Goal: Task Accomplishment & Management: Use online tool/utility

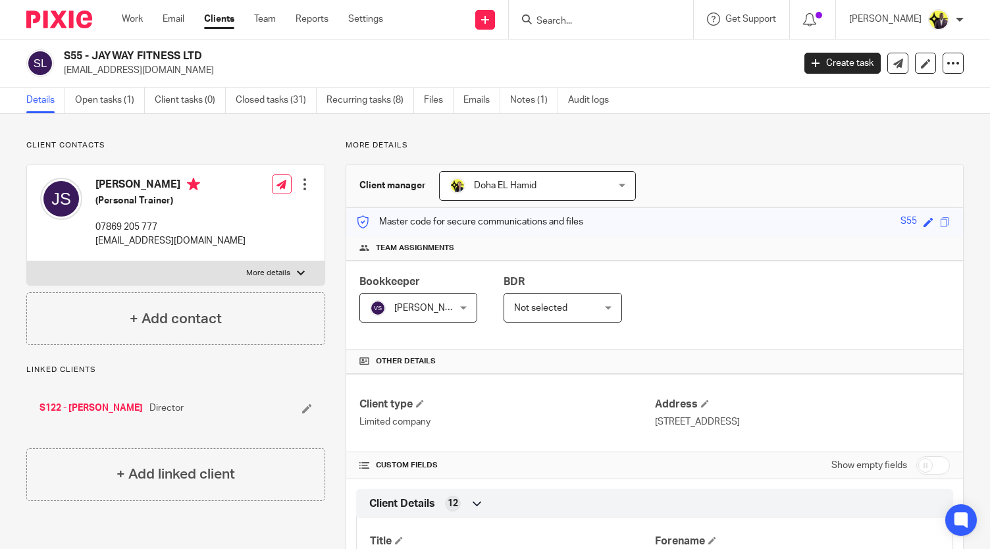
click at [598, 20] on input "Search" at bounding box center [594, 22] width 118 height 12
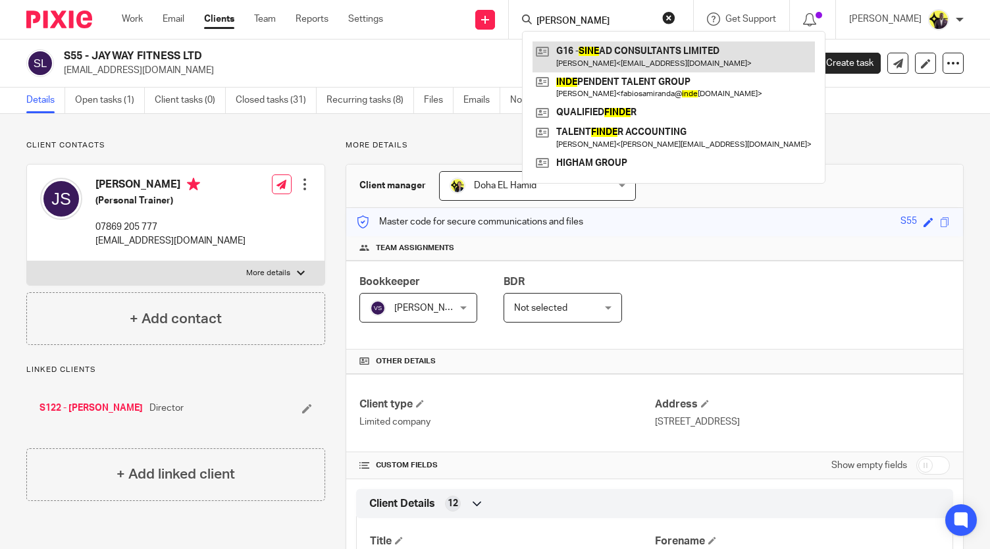
type input "sinde"
click at [617, 52] on link at bounding box center [673, 56] width 282 height 30
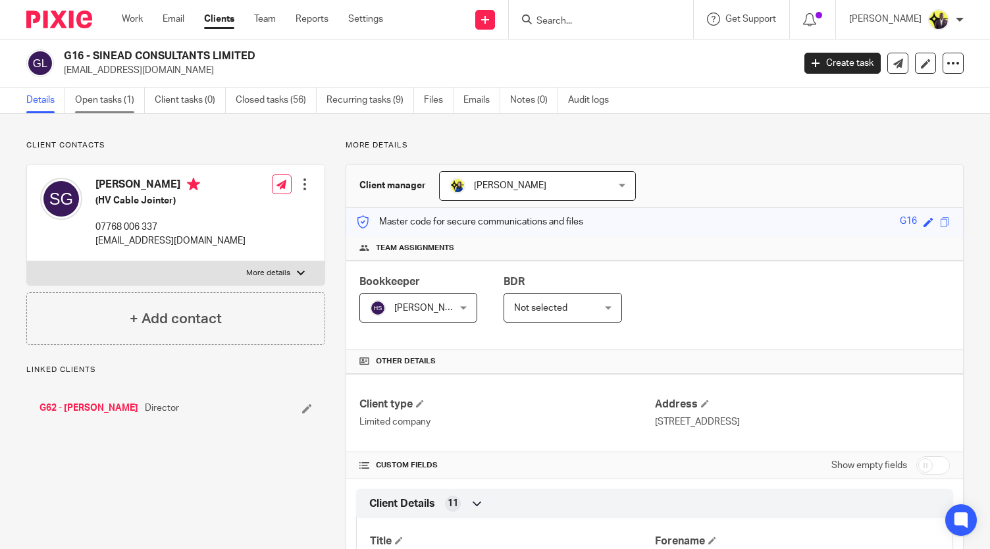
click at [115, 103] on link "Open tasks (1)" at bounding box center [110, 101] width 70 height 26
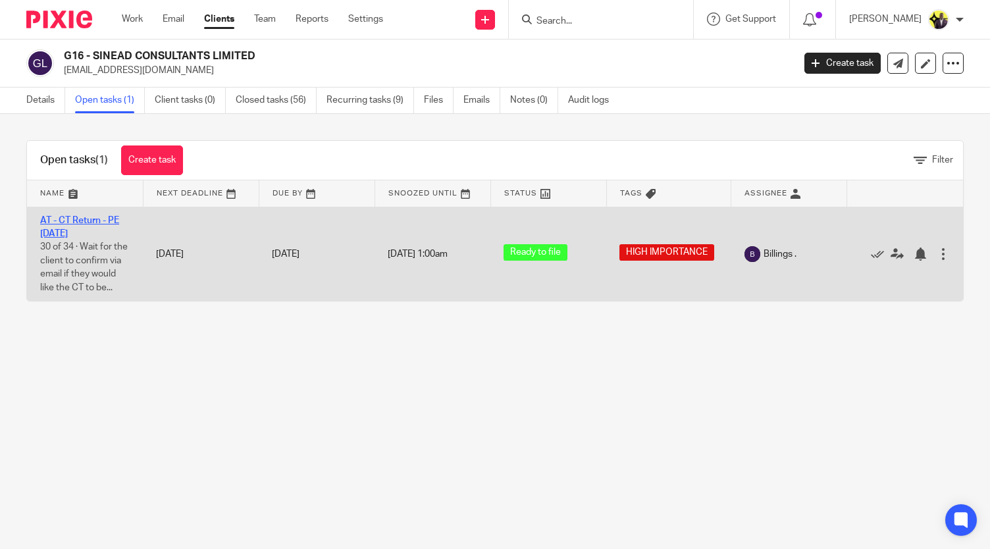
click at [87, 218] on link "AT - CT Return - PE [DATE]" at bounding box center [79, 227] width 79 height 22
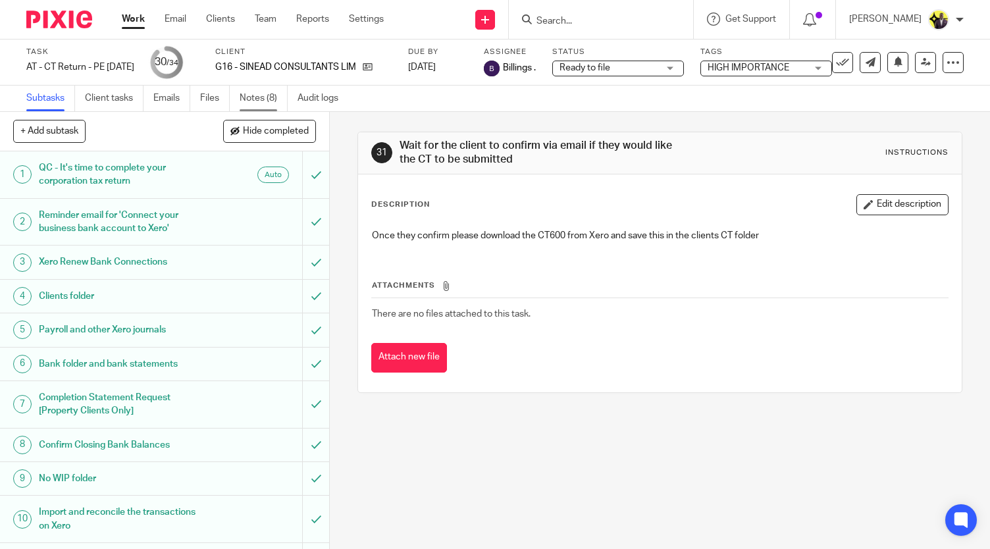
click at [267, 100] on link "Notes (8)" at bounding box center [264, 99] width 48 height 26
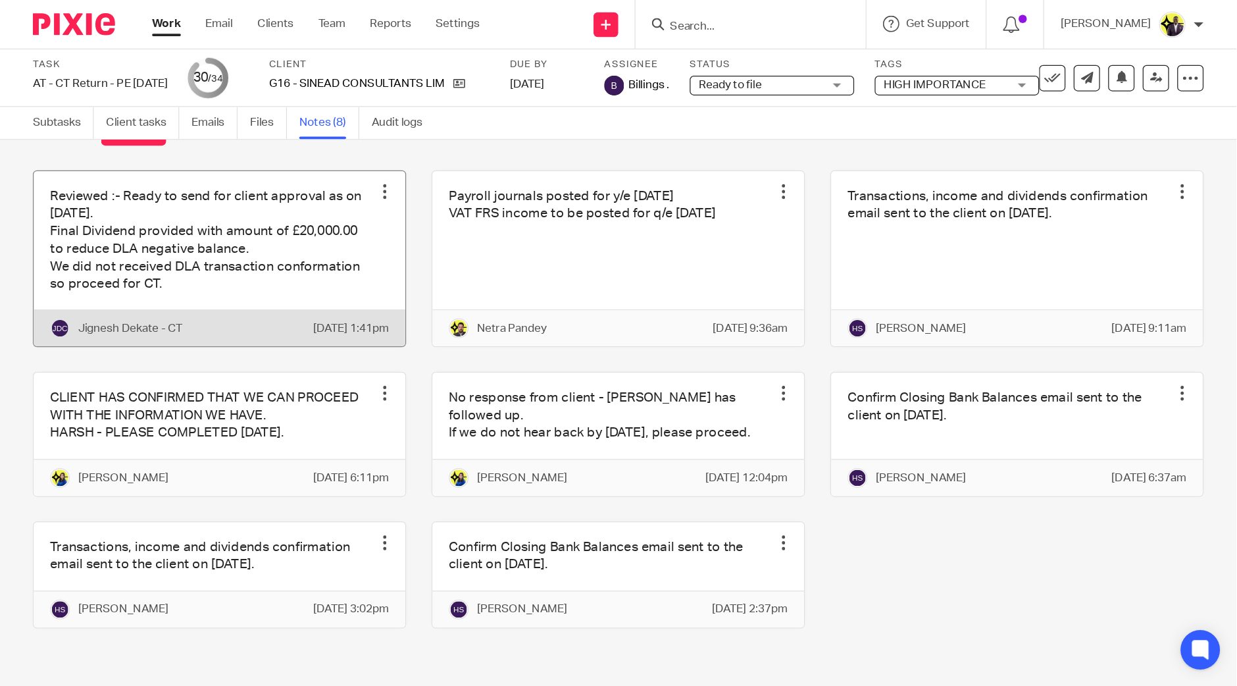
scroll to position [91, 0]
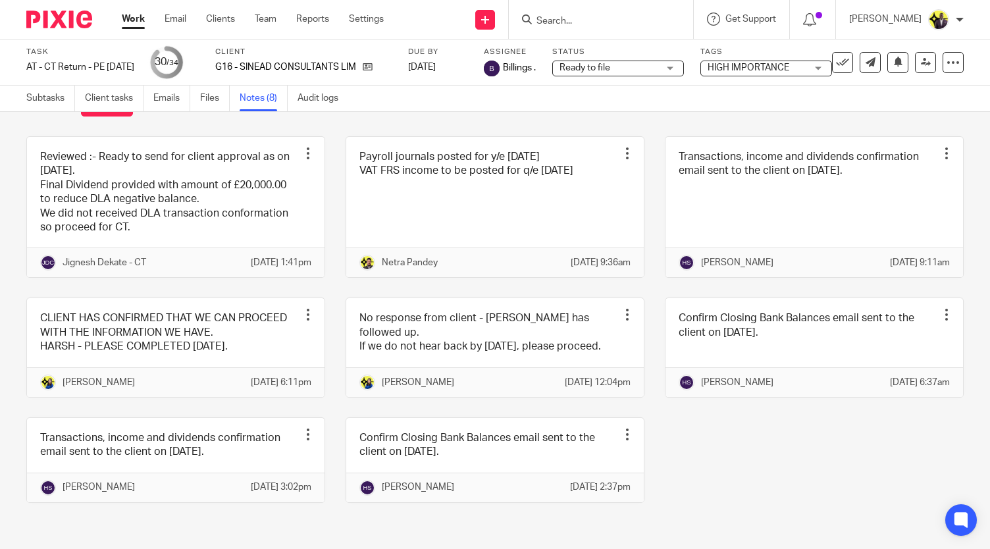
click at [596, 18] on input "Search" at bounding box center [594, 22] width 118 height 12
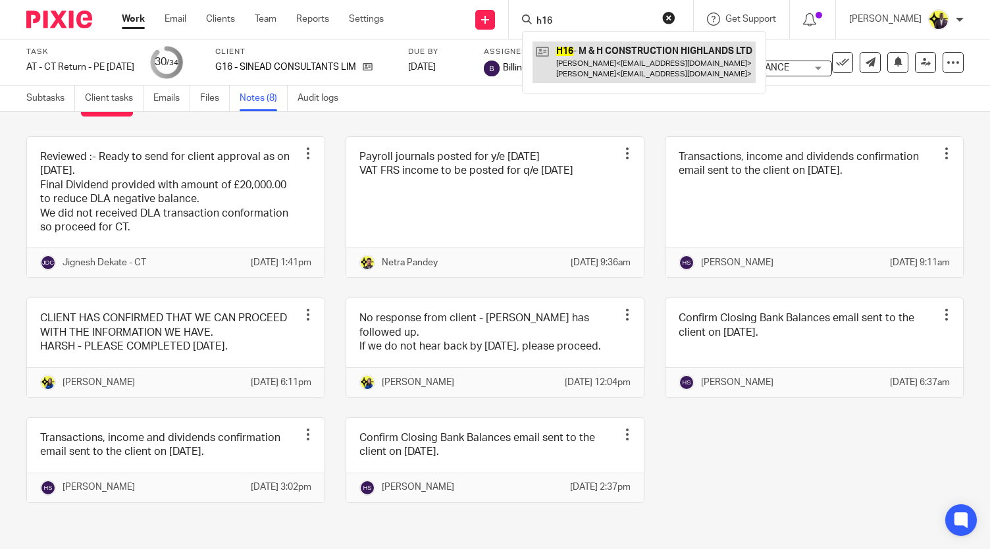
type input "h16"
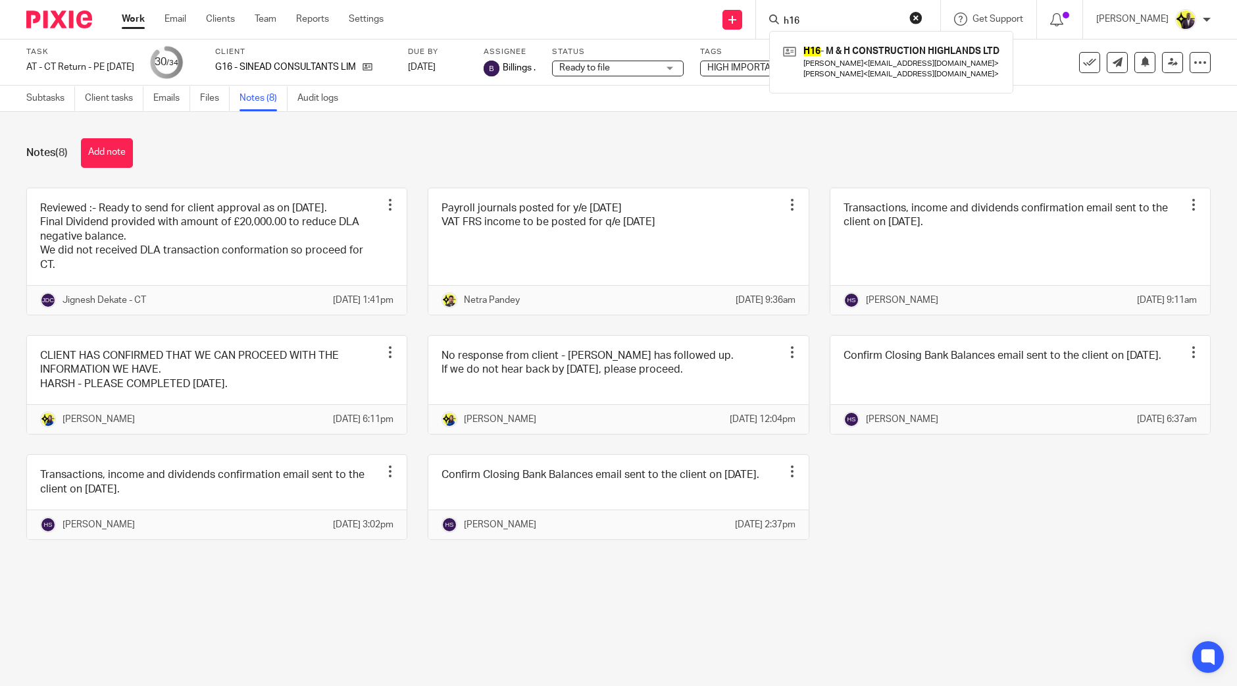
scroll to position [0, 0]
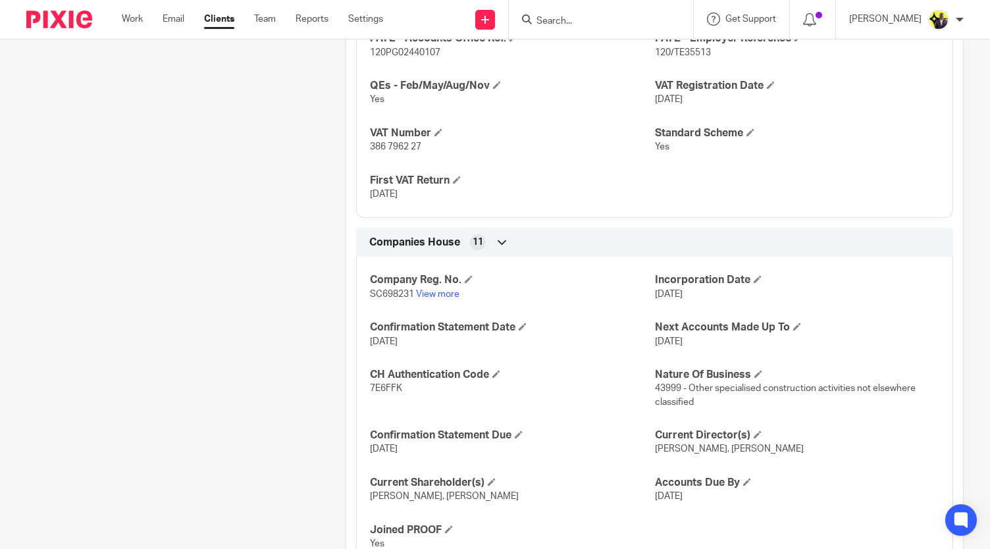
scroll to position [1250, 0]
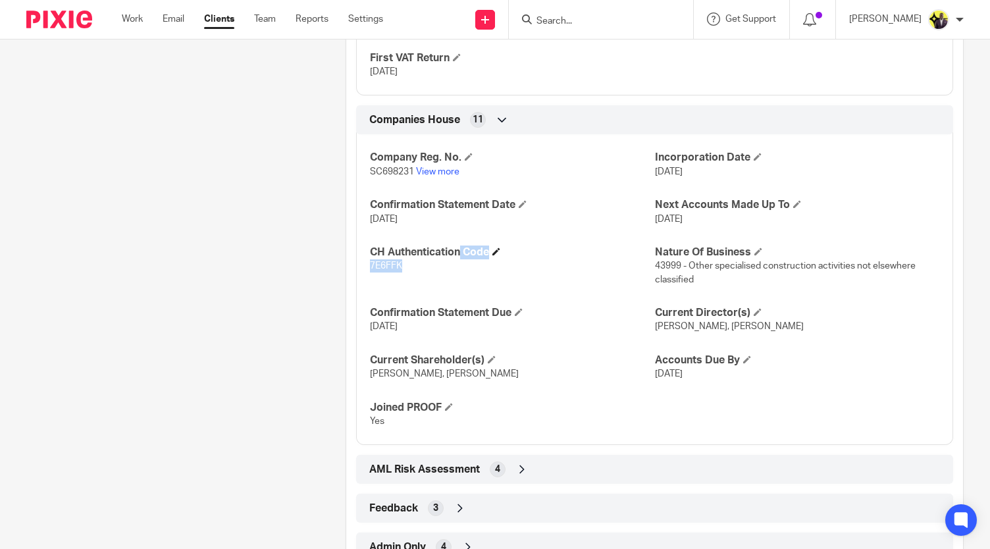
drag, startPoint x: 403, startPoint y: 261, endPoint x: 368, endPoint y: 253, distance: 35.6
click at [370, 253] on div "CH Authentication Code 7E6FFK" at bounding box center [512, 265] width 284 height 41
copy div "CH Authentication Code 7E6FFK"
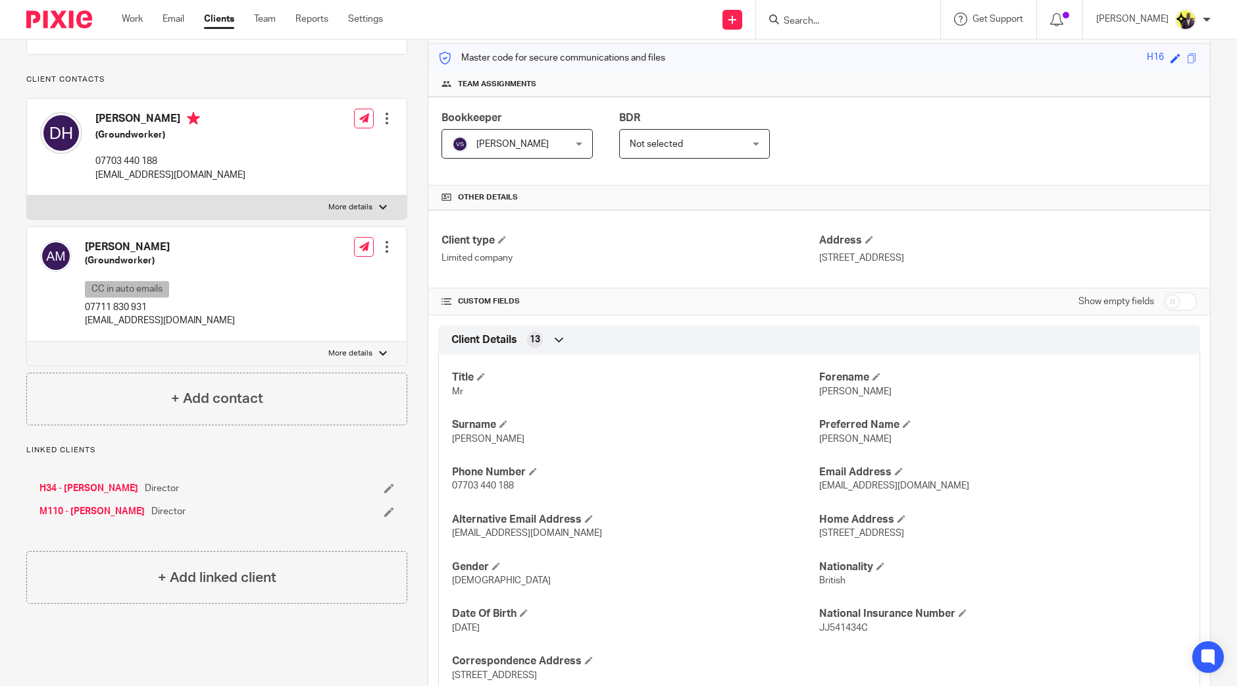
scroll to position [0, 0]
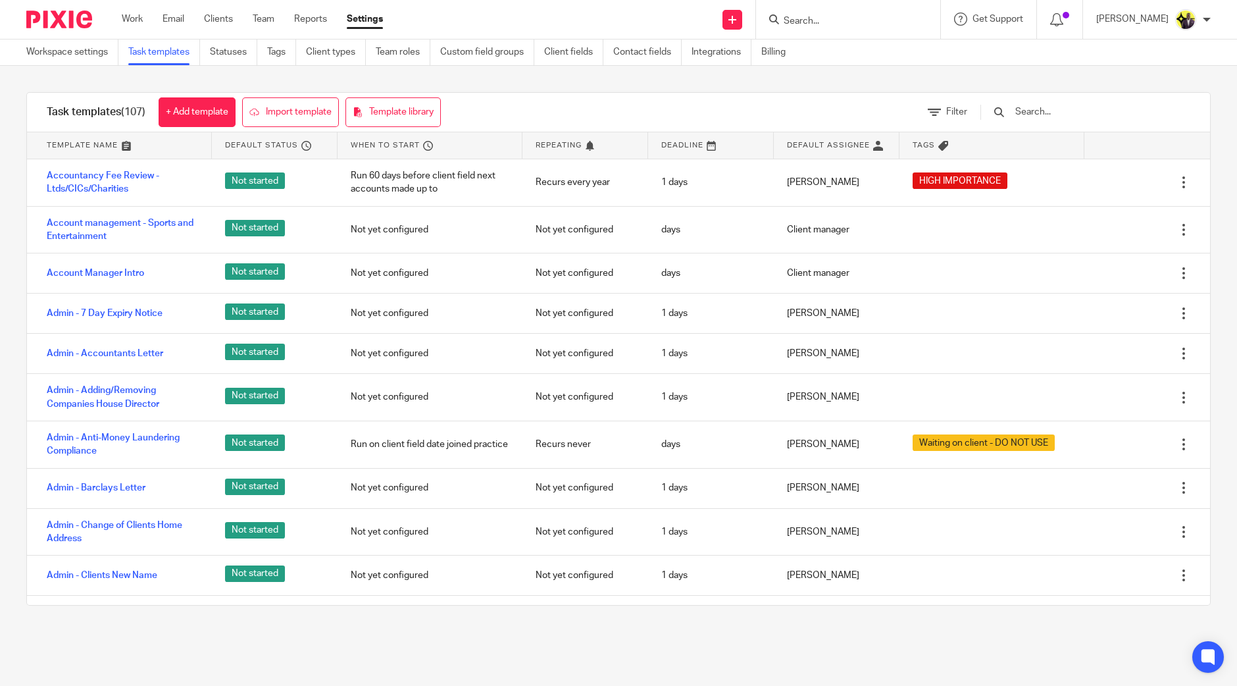
click at [846, 11] on div at bounding box center [848, 19] width 184 height 39
click at [841, 19] on input "Search" at bounding box center [841, 22] width 118 height 12
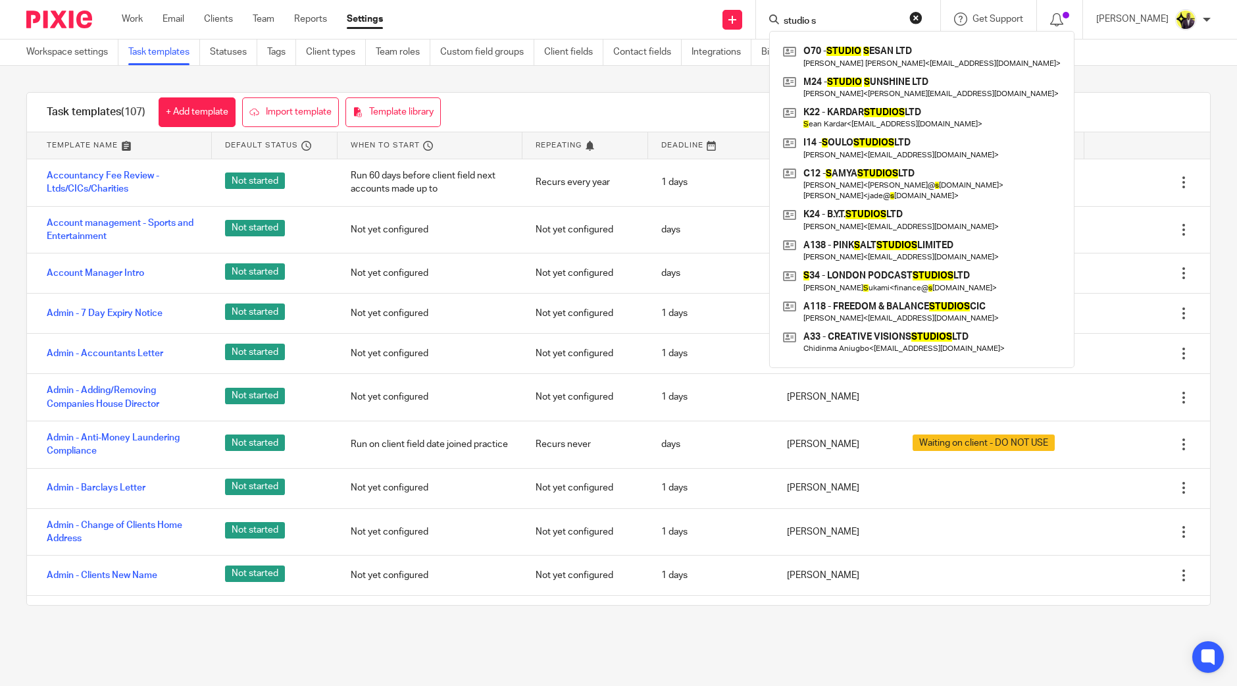
type input "studio s"
click at [923, 18] on button "reset" at bounding box center [915, 17] width 13 height 13
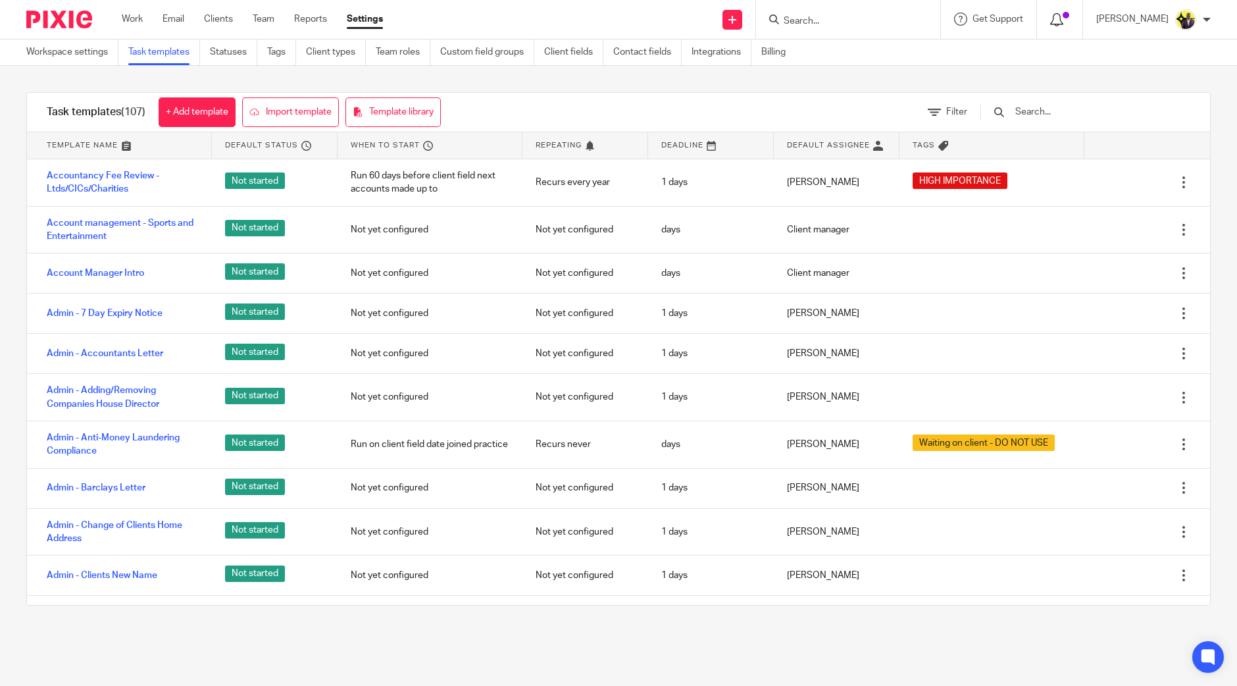
click at [1063, 17] on icon at bounding box center [1056, 19] width 13 height 13
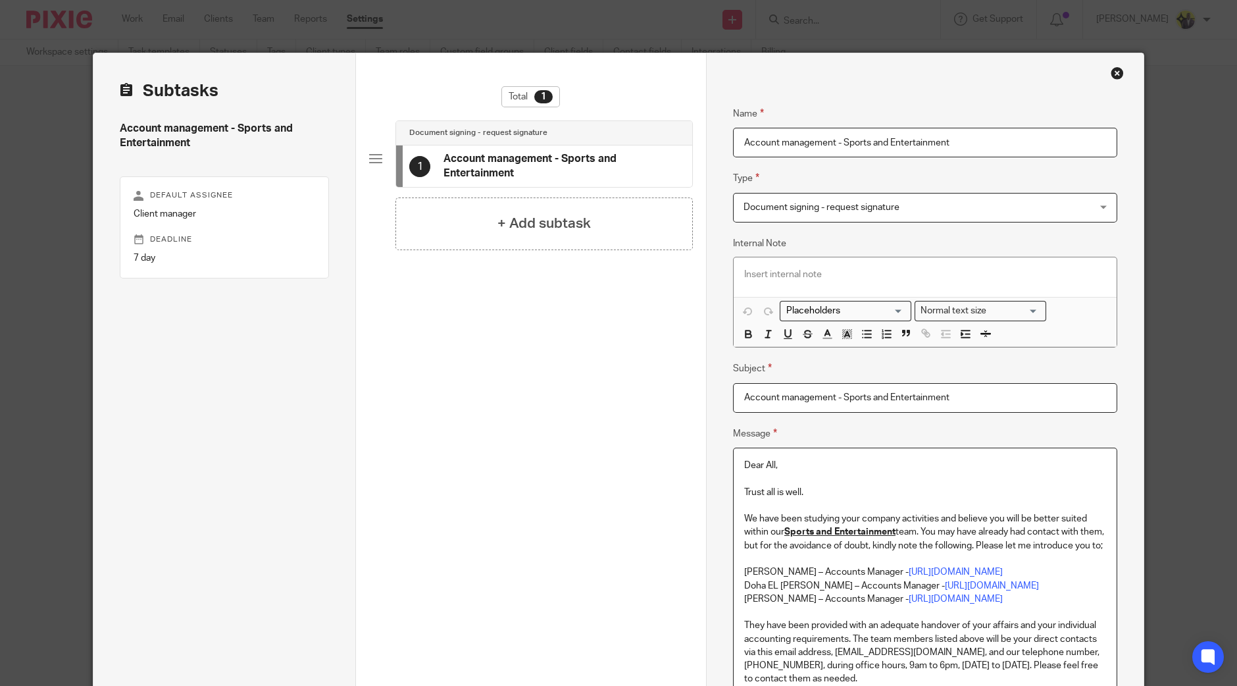
scroll to position [82, 0]
